Goal: Task Accomplishment & Management: Use online tool/utility

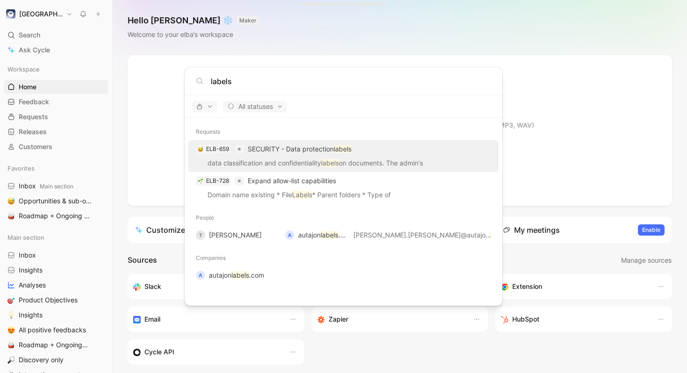
type input "labels"
click at [359, 158] on p "data classification and confidentiality labels on documents. The admin's" at bounding box center [343, 165] width 305 height 14
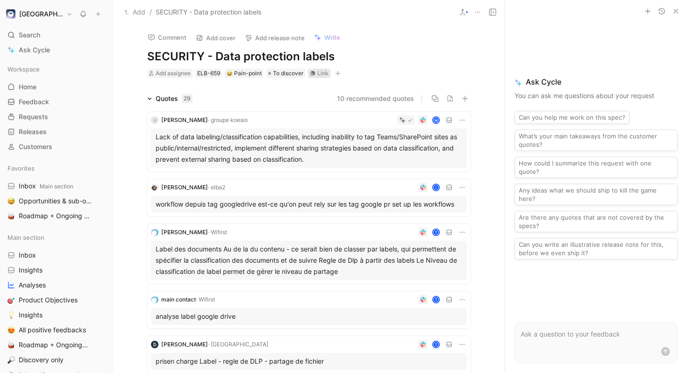
click at [320, 72] on div "Link" at bounding box center [322, 73] width 11 height 9
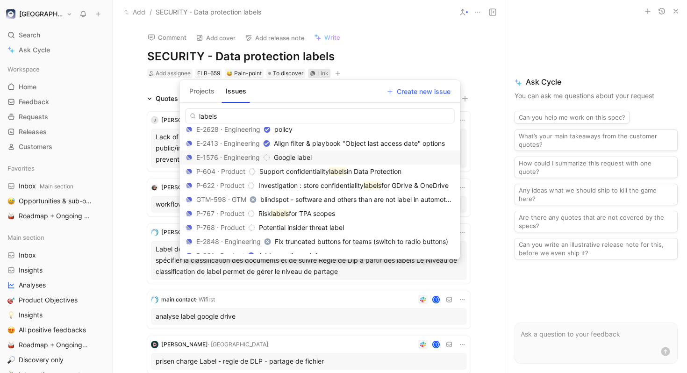
scroll to position [19, 0]
type input "labels"
click at [383, 171] on span "in Data Protection" at bounding box center [374, 171] width 55 height 8
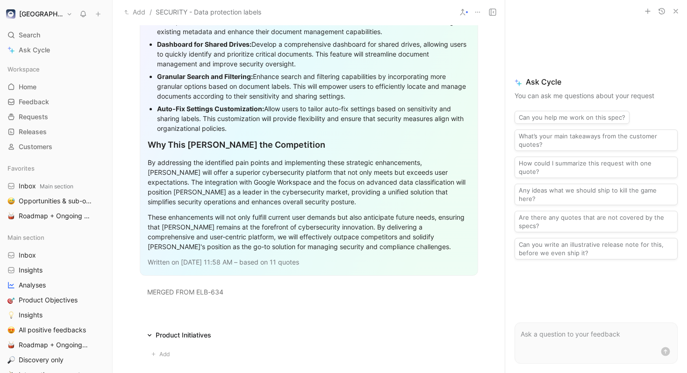
scroll to position [1080, 0]
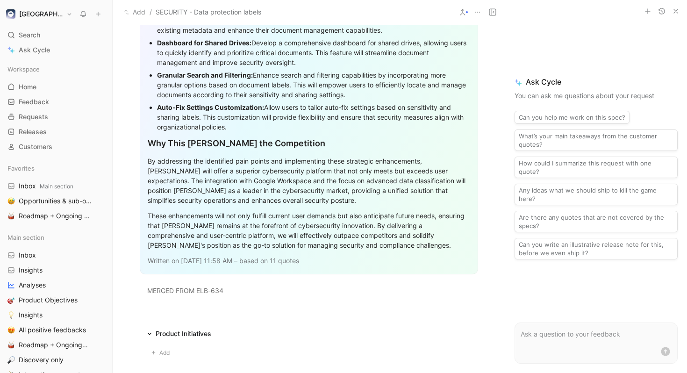
click at [370, 174] on div "By addressing the identified pain points and implementing these strategic enhan…" at bounding box center [309, 180] width 323 height 49
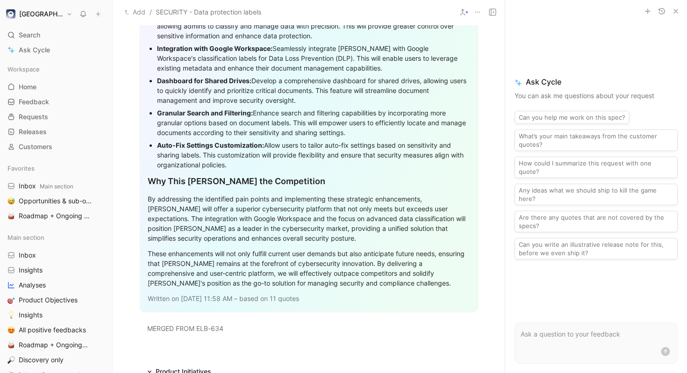
scroll to position [1042, 0]
click at [370, 170] on div "Auto-Fix Settings Customization: Allow users to tailor auto-fix settings based …" at bounding box center [313, 155] width 313 height 29
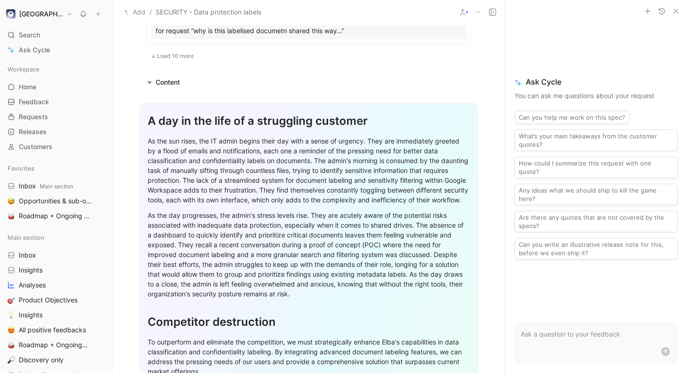
scroll to position [631, 0]
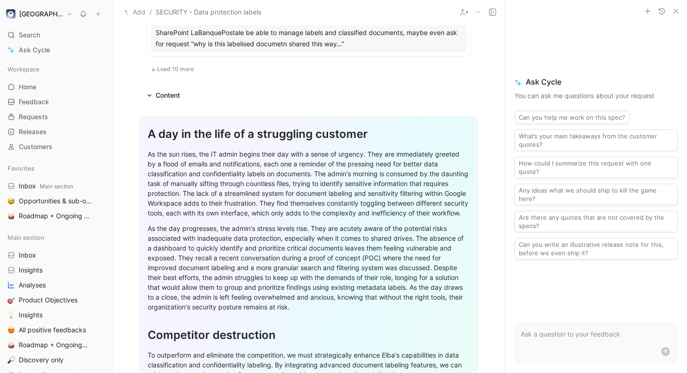
click at [151, 93] on div "Content" at bounding box center [163, 95] width 40 height 11
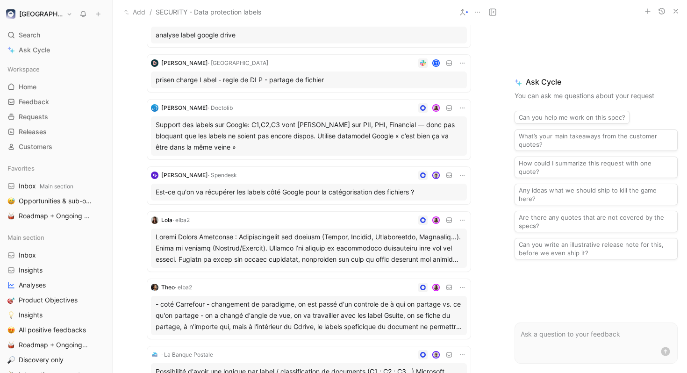
scroll to position [0, 0]
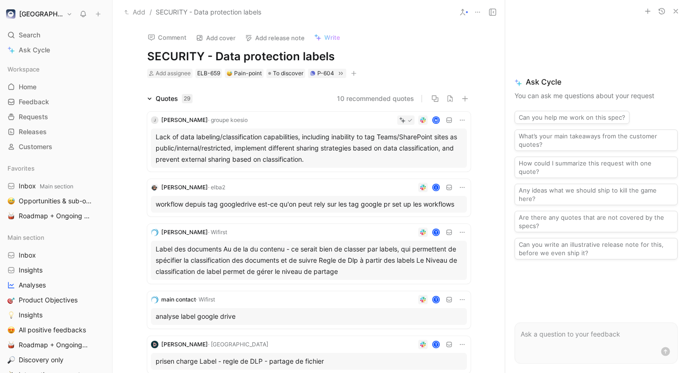
click at [147, 96] on icon at bounding box center [149, 98] width 5 height 5
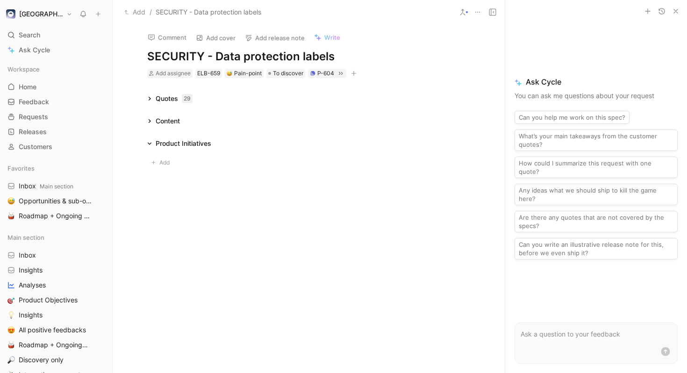
click at [146, 119] on div "Content" at bounding box center [163, 120] width 40 height 11
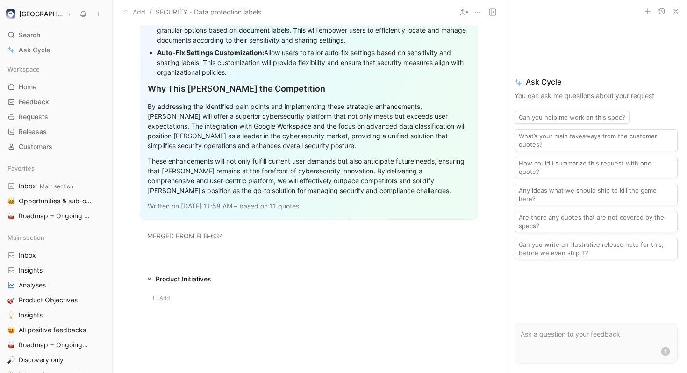
scroll to position [564, 0]
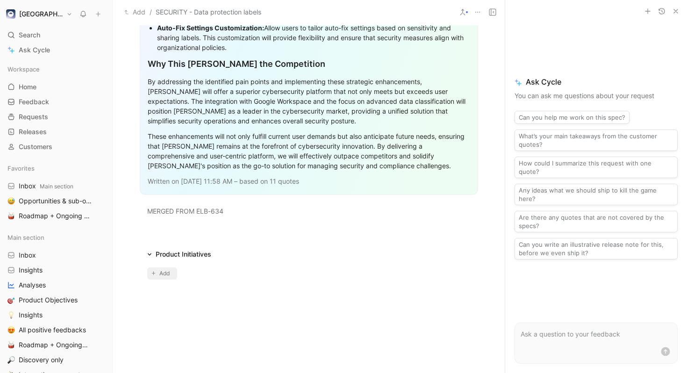
click at [165, 275] on span "Add" at bounding box center [165, 273] width 13 height 9
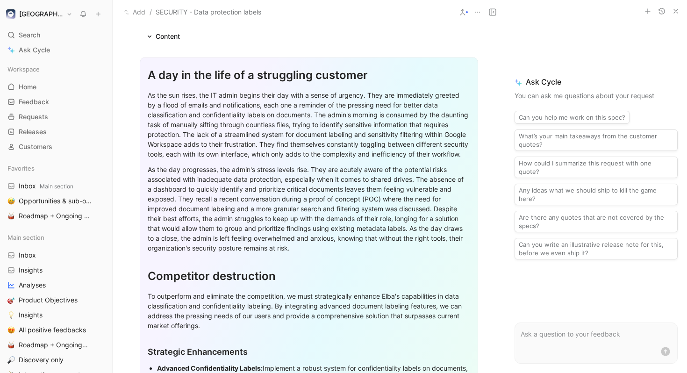
scroll to position [13, 0]
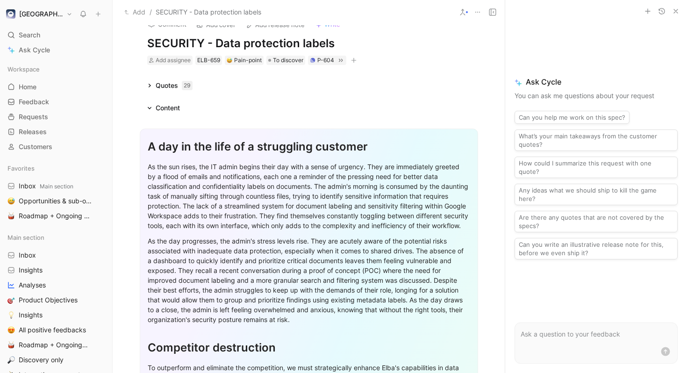
click at [149, 107] on icon at bounding box center [149, 108] width 5 height 5
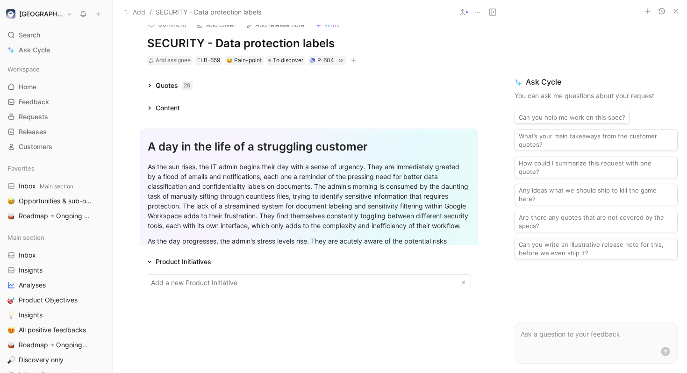
scroll to position [0, 0]
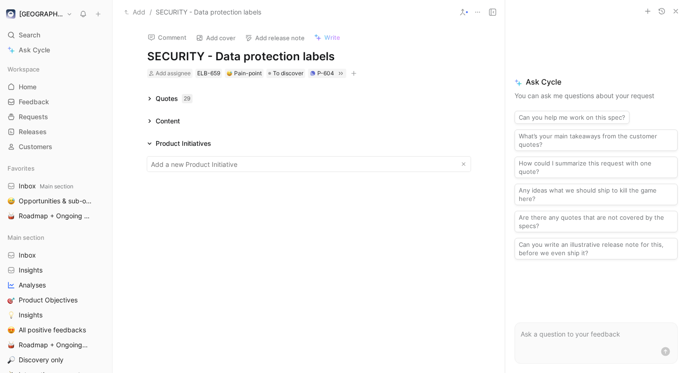
click at [148, 121] on icon at bounding box center [149, 121] width 5 height 5
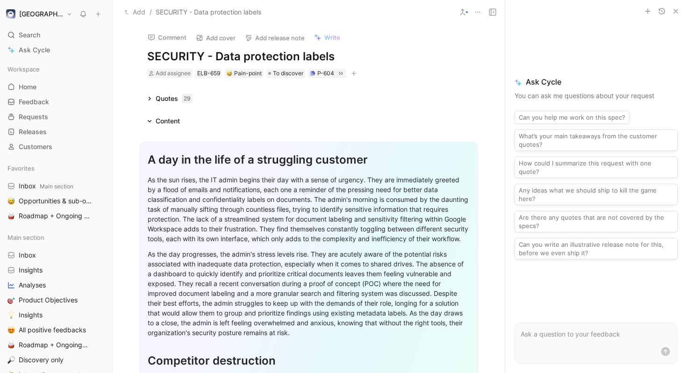
click at [150, 121] on icon at bounding box center [150, 121] width 4 height 2
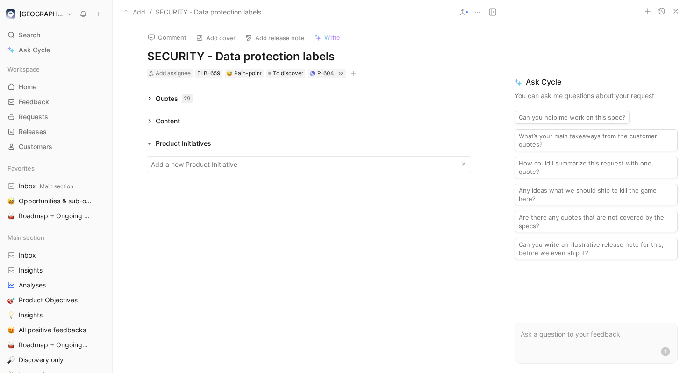
click at [37, 18] on button "[GEOGRAPHIC_DATA]" at bounding box center [39, 13] width 71 height 13
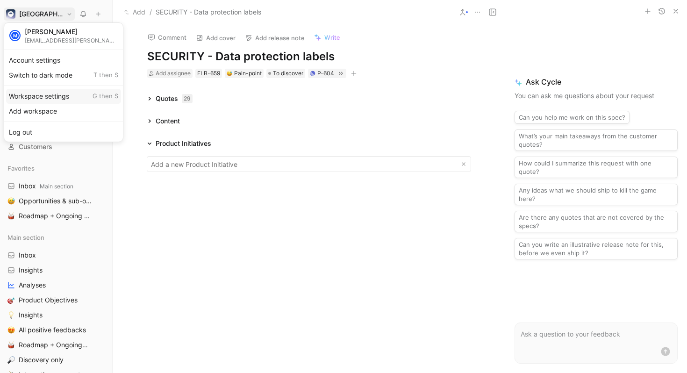
click at [57, 95] on div "Workspace settings G then S" at bounding box center [63, 96] width 115 height 15
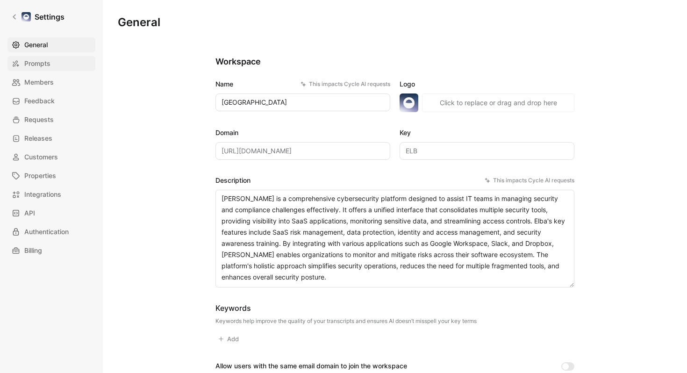
click at [43, 61] on span "Prompts" at bounding box center [37, 63] width 26 height 11
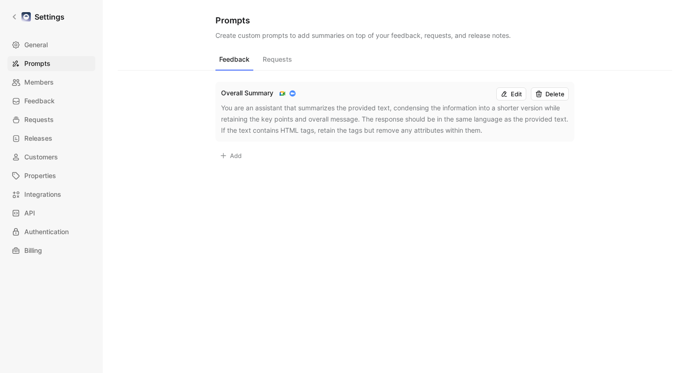
click at [286, 55] on button "Requests" at bounding box center [277, 62] width 37 height 18
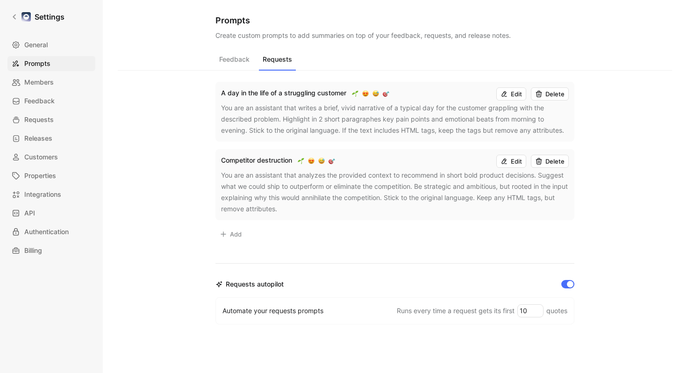
click at [557, 165] on button "Delete" at bounding box center [550, 161] width 38 height 13
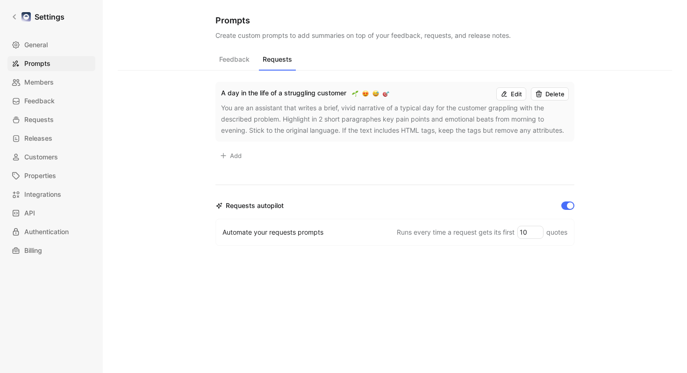
click at [558, 96] on button "Delete" at bounding box center [550, 93] width 38 height 13
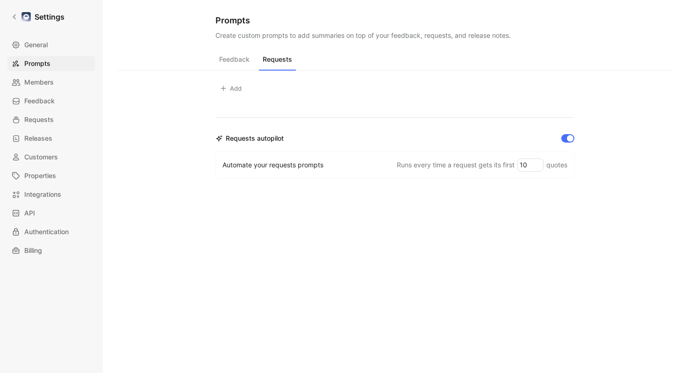
click at [231, 86] on button "Add" at bounding box center [230, 88] width 30 height 13
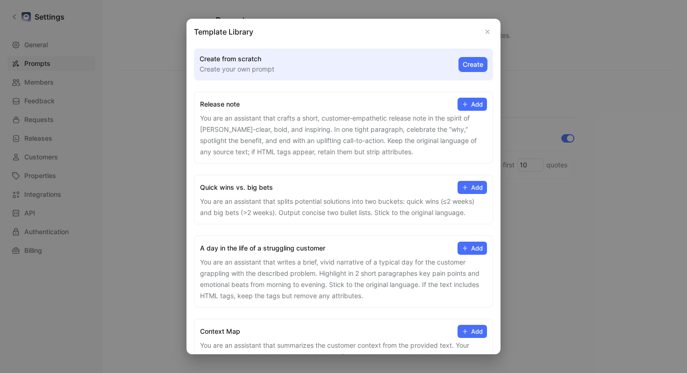
click at [464, 65] on button "Create" at bounding box center [473, 64] width 29 height 15
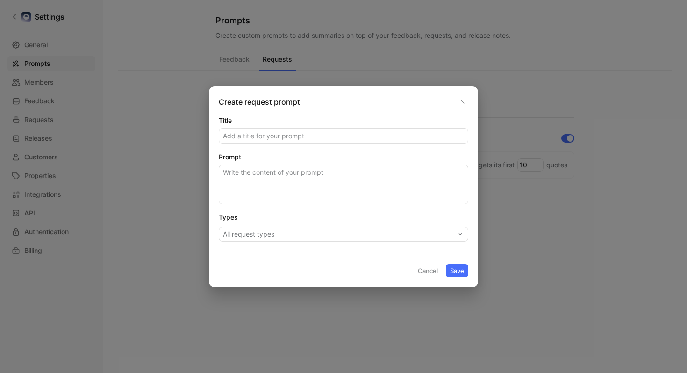
click at [460, 105] on button at bounding box center [462, 101] width 11 height 11
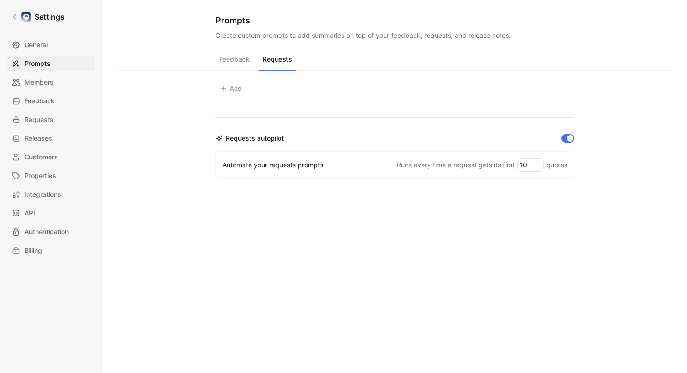
click at [234, 92] on button "Add" at bounding box center [230, 88] width 30 height 13
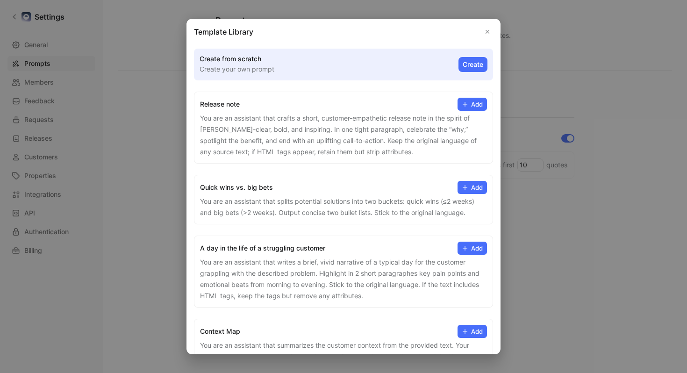
scroll to position [188, 0]
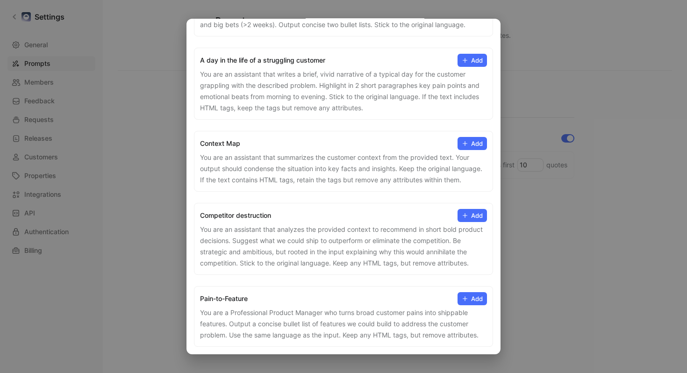
click at [471, 302] on button "Add" at bounding box center [472, 298] width 29 height 13
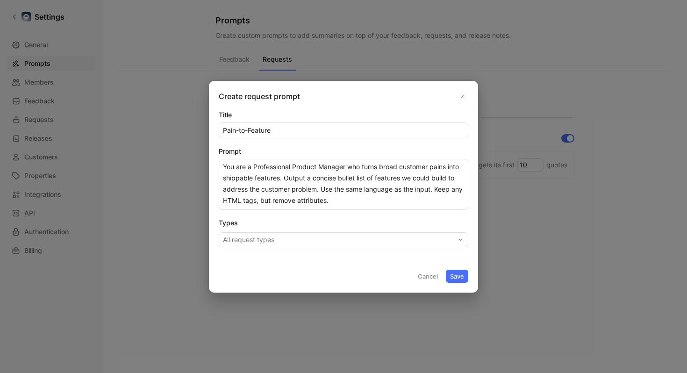
click at [462, 274] on button "Save" at bounding box center [457, 276] width 22 height 13
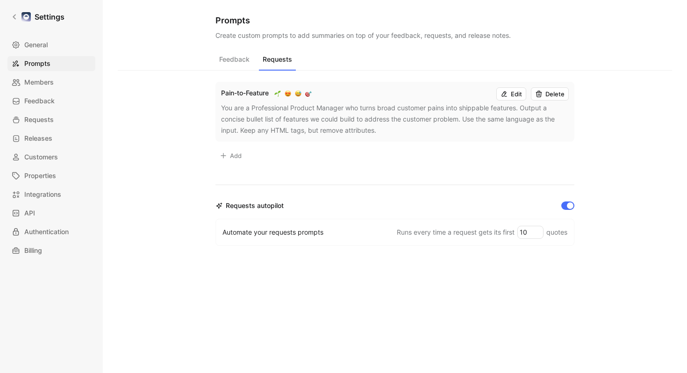
click at [234, 157] on button "Add" at bounding box center [230, 155] width 30 height 13
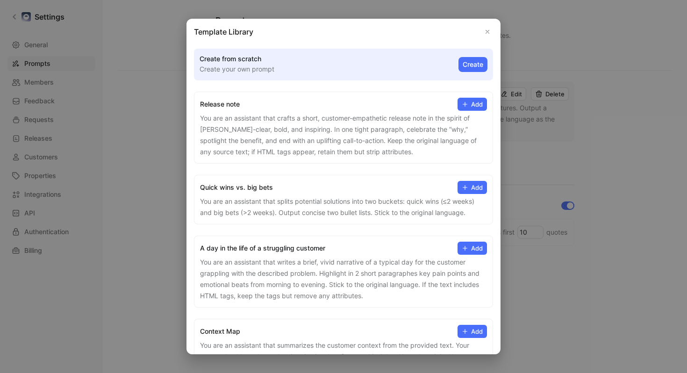
click at [475, 67] on button "Create" at bounding box center [473, 64] width 29 height 15
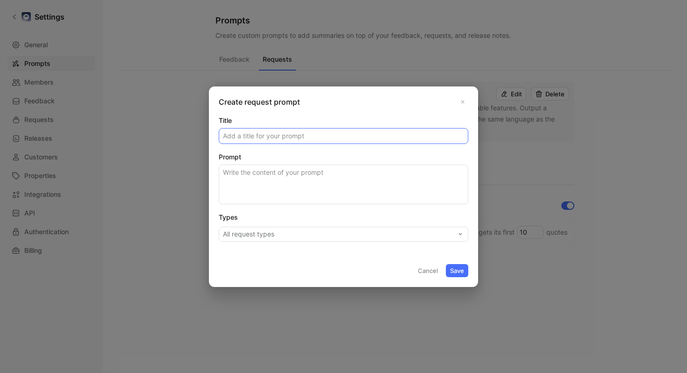
click at [313, 136] on input "Title" at bounding box center [343, 136] width 249 height 15
type input "¨"
type input "PrD template"
click at [306, 185] on textarea "Prompt" at bounding box center [344, 185] width 250 height 40
click at [323, 179] on textarea "Prompt" at bounding box center [344, 185] width 250 height 40
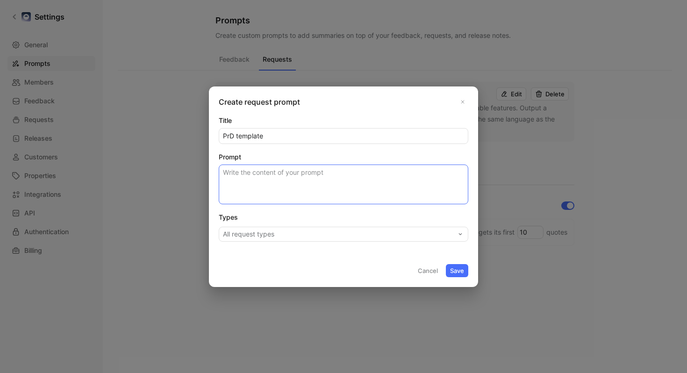
paste textarea "# [Product Area] [INFERRED FEATURE NAME] ## What's this initiative about? Why i…"
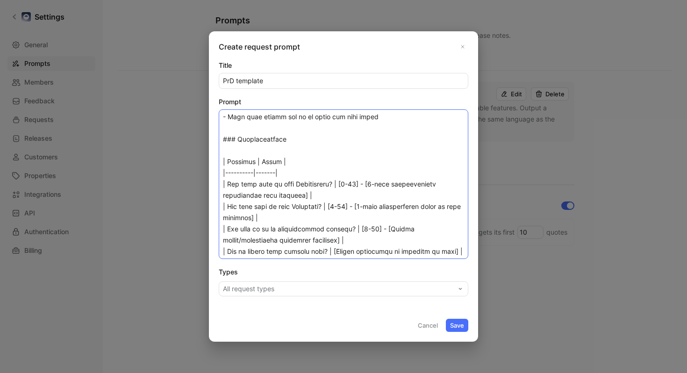
scroll to position [0, 0]
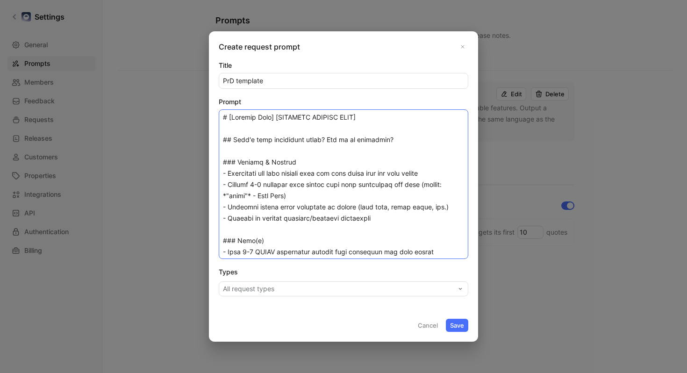
type textarea "# [Product Area] [INFERRED FEATURE NAME] ## What's this initiative about? Why i…"
click at [459, 290] on icon "button" at bounding box center [460, 288] width 7 height 7
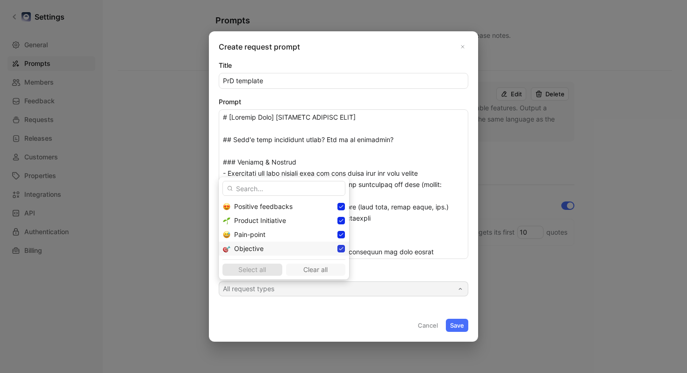
click at [339, 250] on icon at bounding box center [341, 248] width 4 height 3
click at [337, 204] on div at bounding box center [340, 206] width 7 height 7
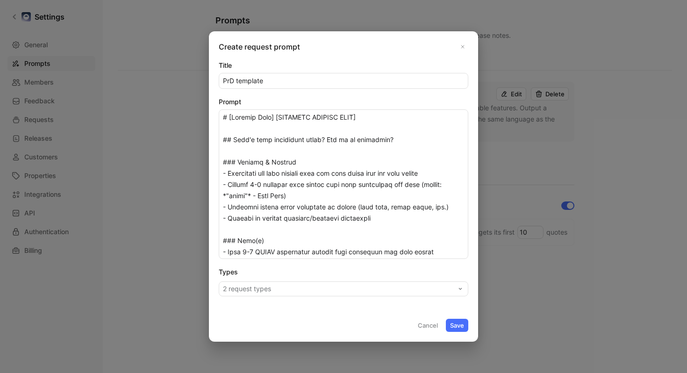
click at [456, 327] on button "Save" at bounding box center [457, 325] width 22 height 13
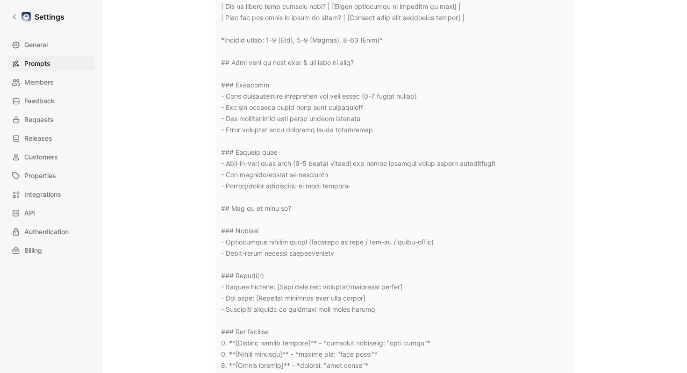
scroll to position [871, 0]
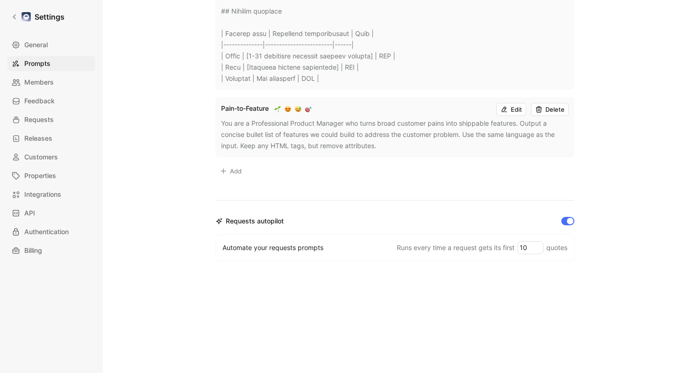
click at [530, 247] on input "10" at bounding box center [530, 248] width 25 height 12
type input "1"
type input "3"
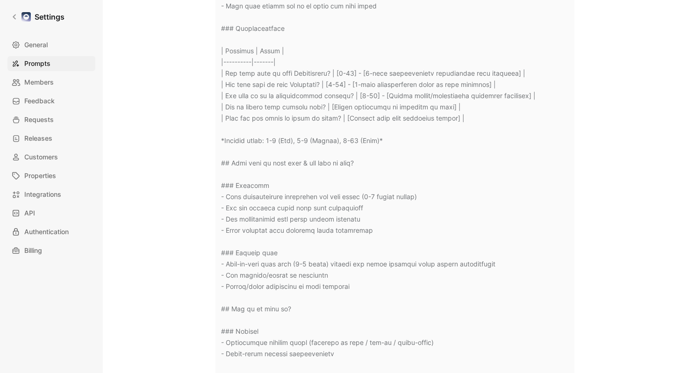
scroll to position [0, 0]
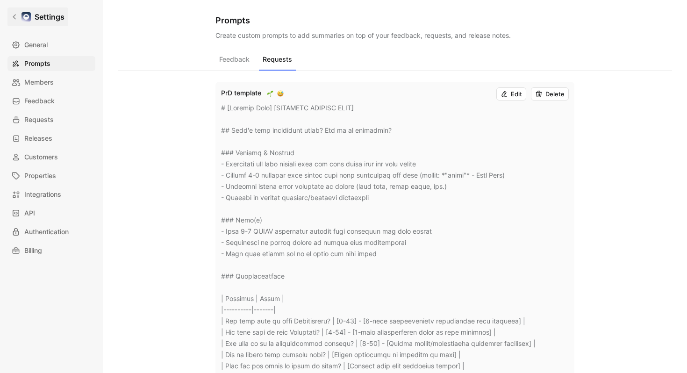
click at [16, 15] on icon at bounding box center [14, 17] width 7 height 7
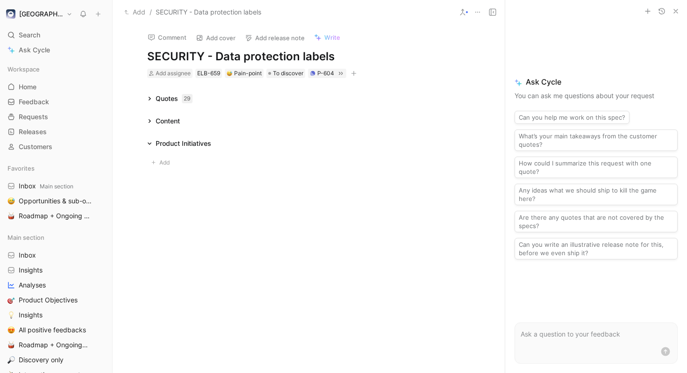
click at [147, 119] on icon at bounding box center [149, 121] width 5 height 5
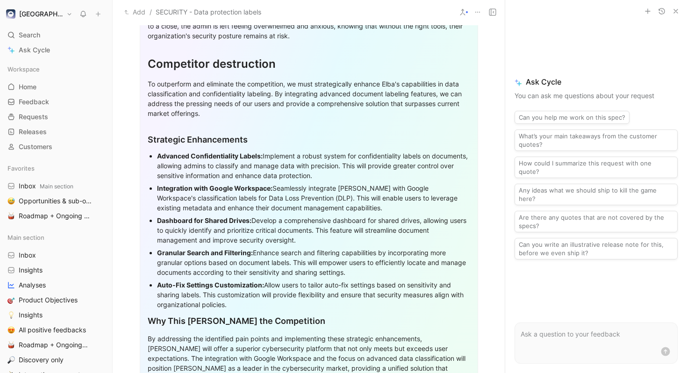
scroll to position [564, 0]
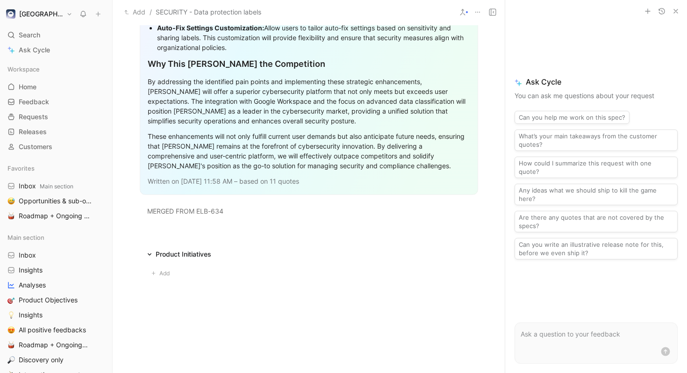
click at [324, 172] on p "These enhancements will not only fulfill current user demands but also anticipa…" at bounding box center [309, 151] width 323 height 45
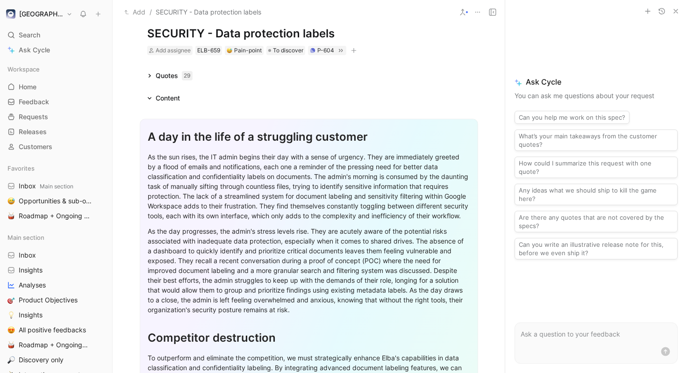
scroll to position [8, 0]
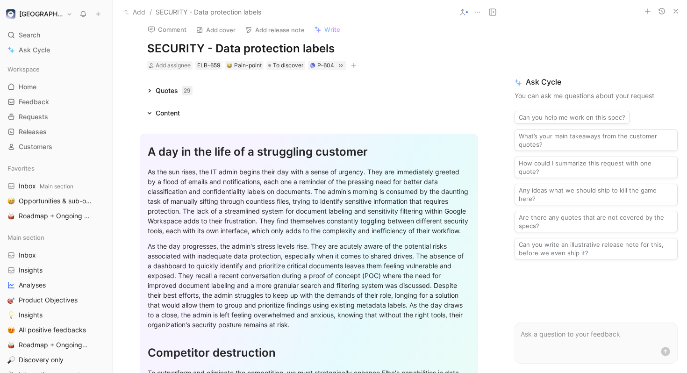
click at [432, 115] on div "Content" at bounding box center [308, 113] width 359 height 11
